Goal: Information Seeking & Learning: Find specific fact

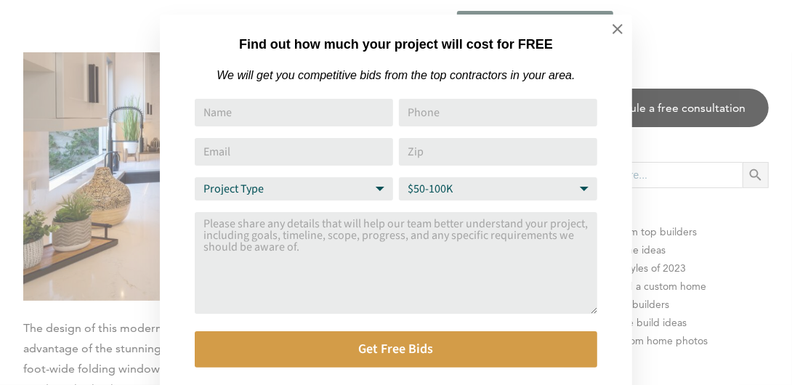
scroll to position [15, 0]
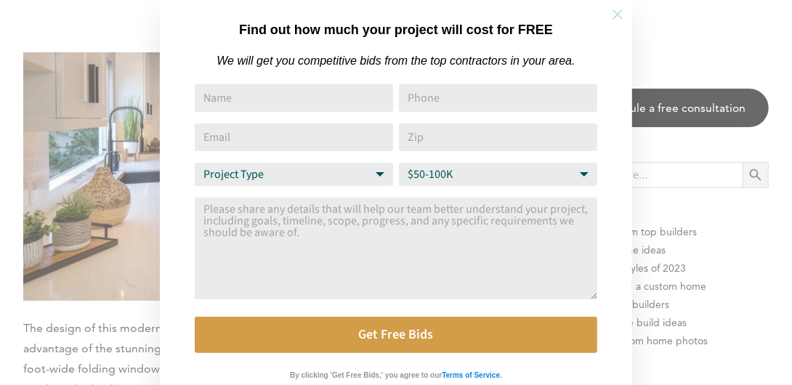
click at [612, 13] on icon at bounding box center [618, 15] width 16 height 16
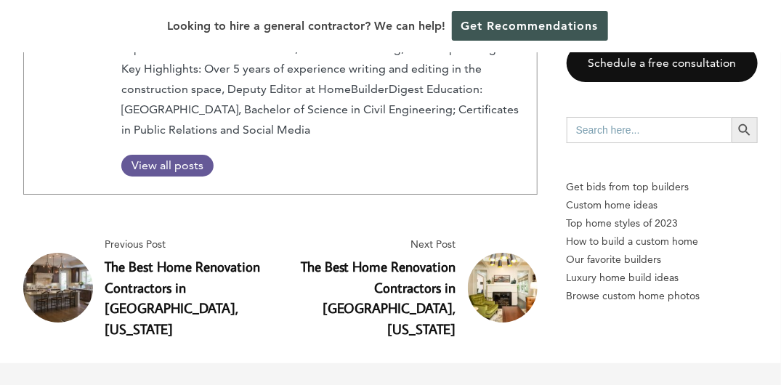
scroll to position [7121, 0]
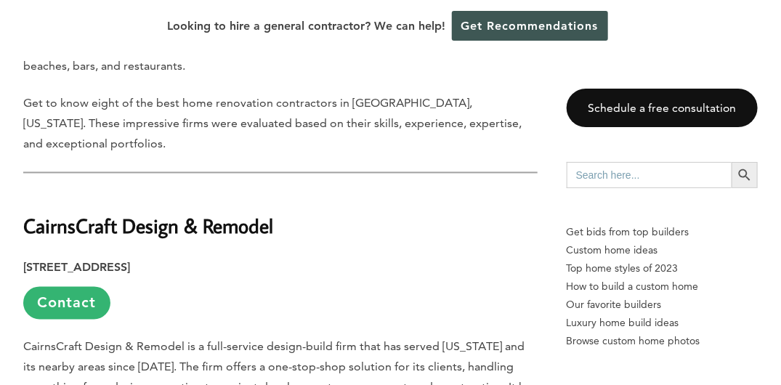
scroll to position [799, 0]
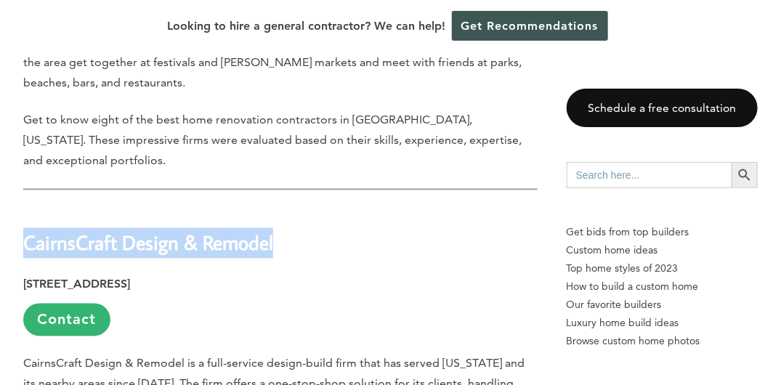
drag, startPoint x: 278, startPoint y: 221, endPoint x: 22, endPoint y: 229, distance: 256.6
copy strong "CairnsCraft Design & Remodel"
